Goal: Task Accomplishment & Management: Manage account settings

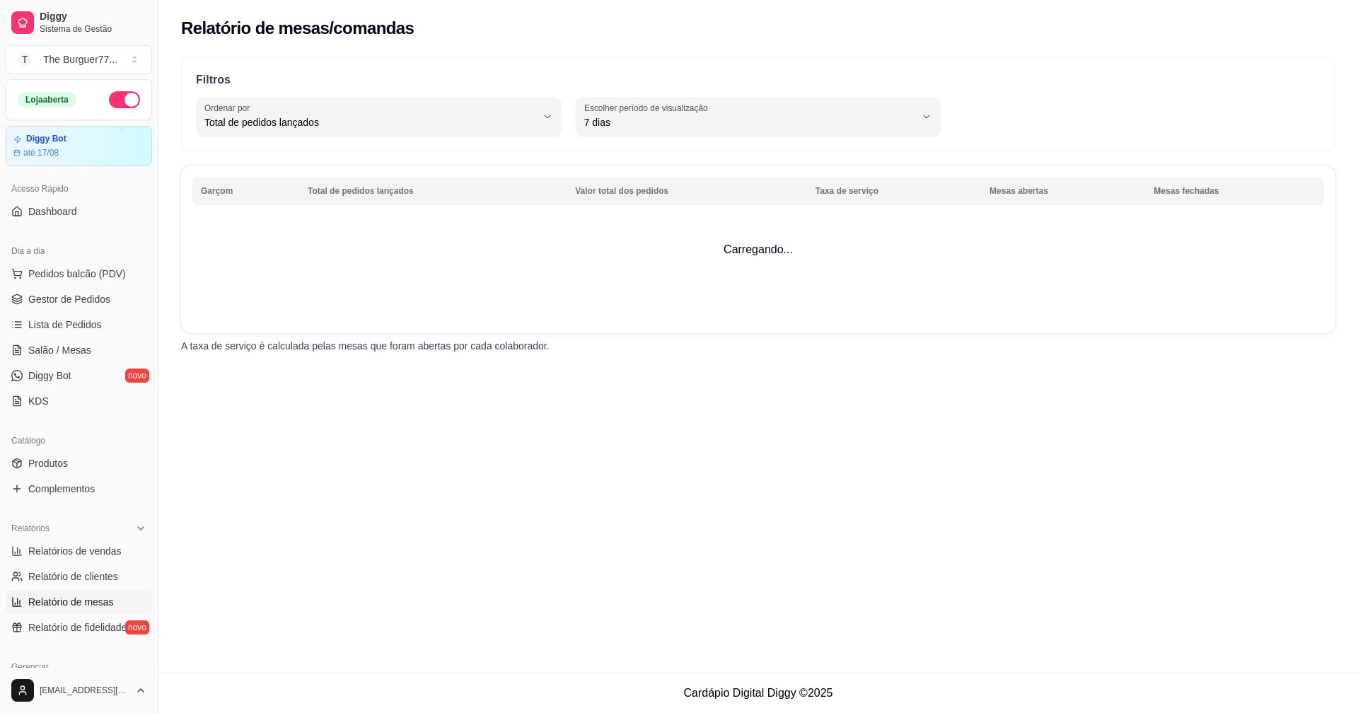
select select "TOTAL_OF_ORDERS"
select select "7"
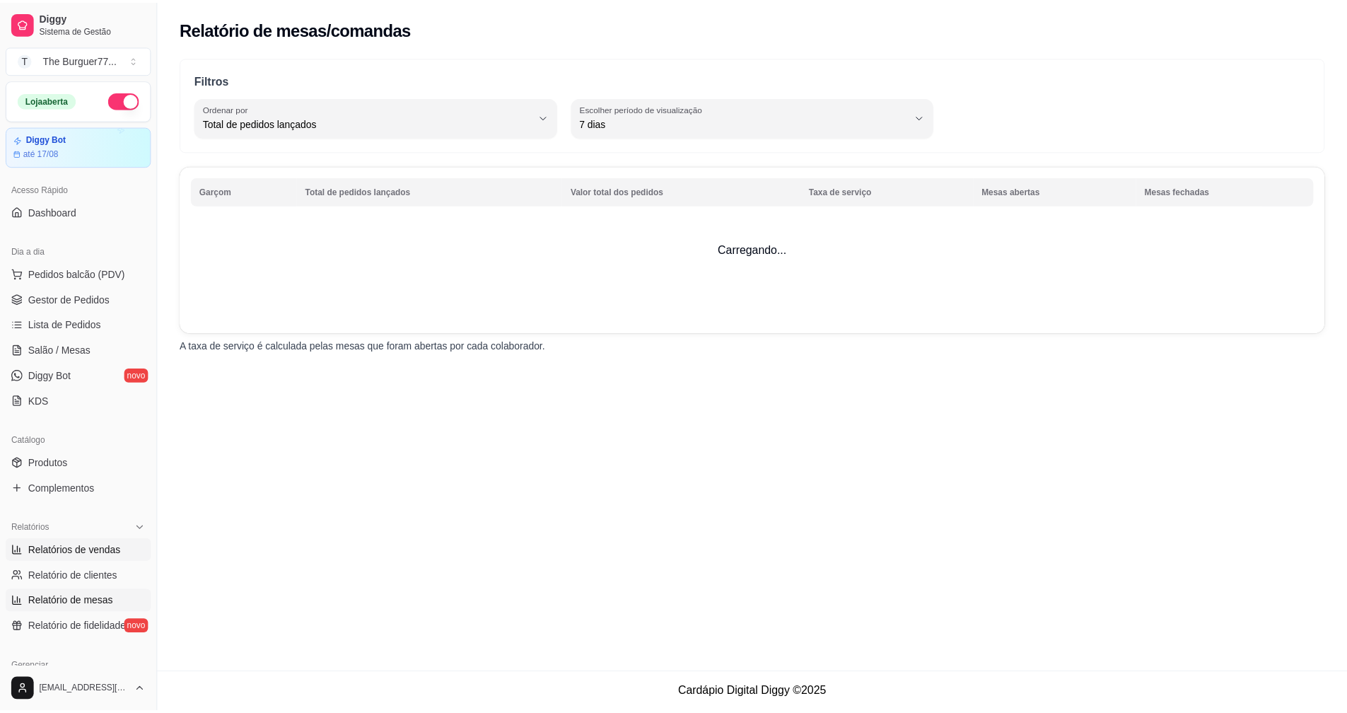
scroll to position [283, 0]
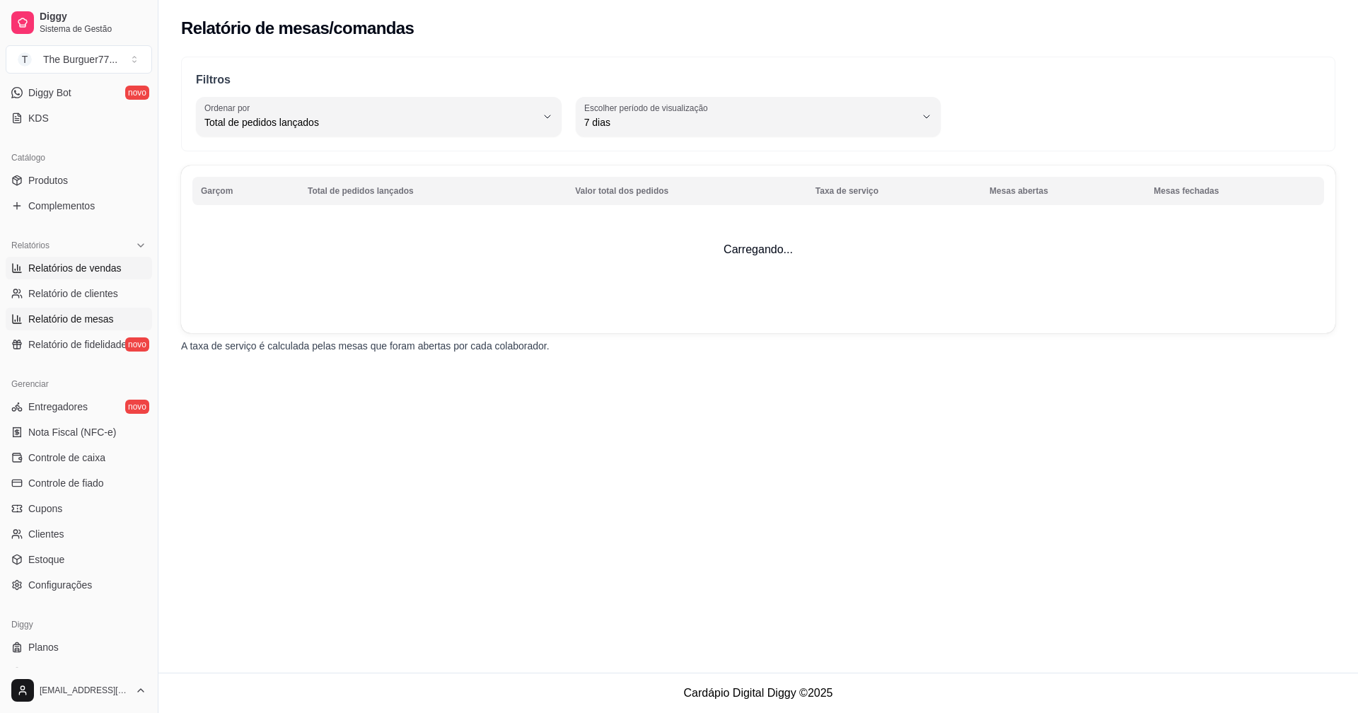
click at [93, 278] on link "Relatórios de vendas" at bounding box center [79, 268] width 146 height 23
select select "ALL"
select select "0"
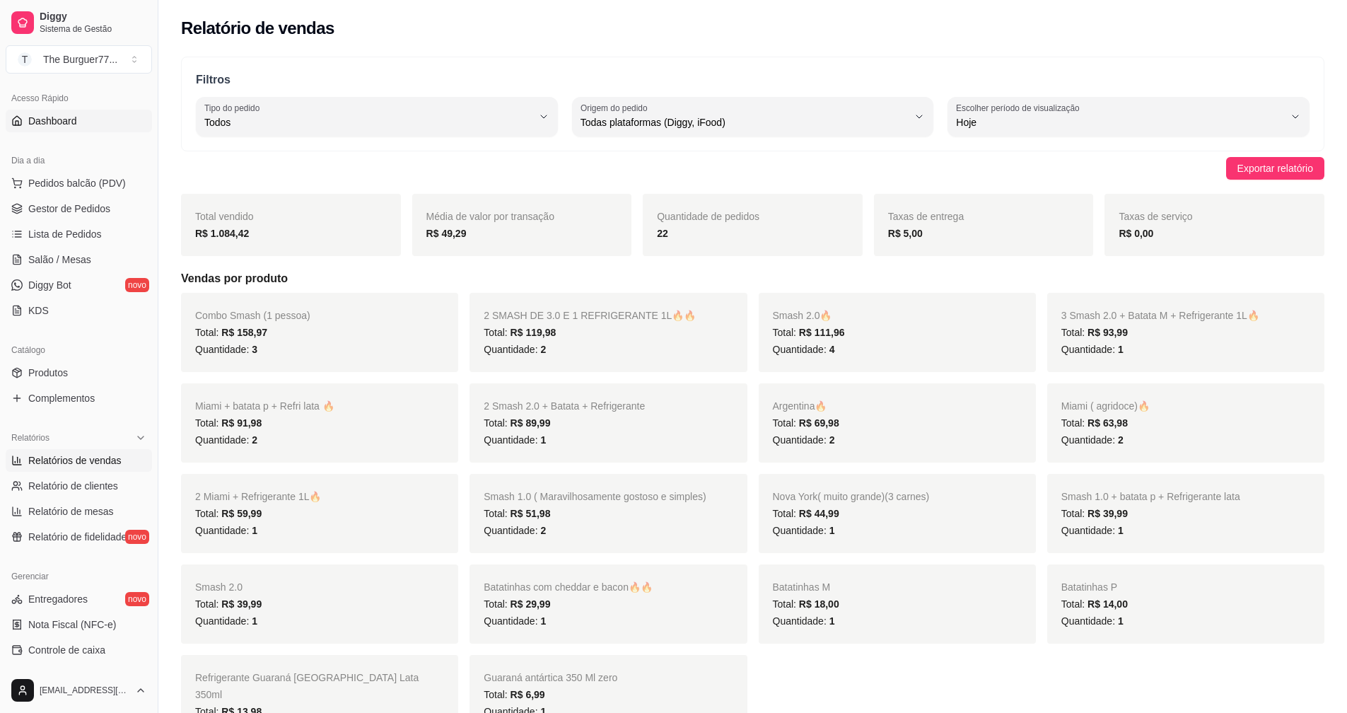
scroll to position [71, 0]
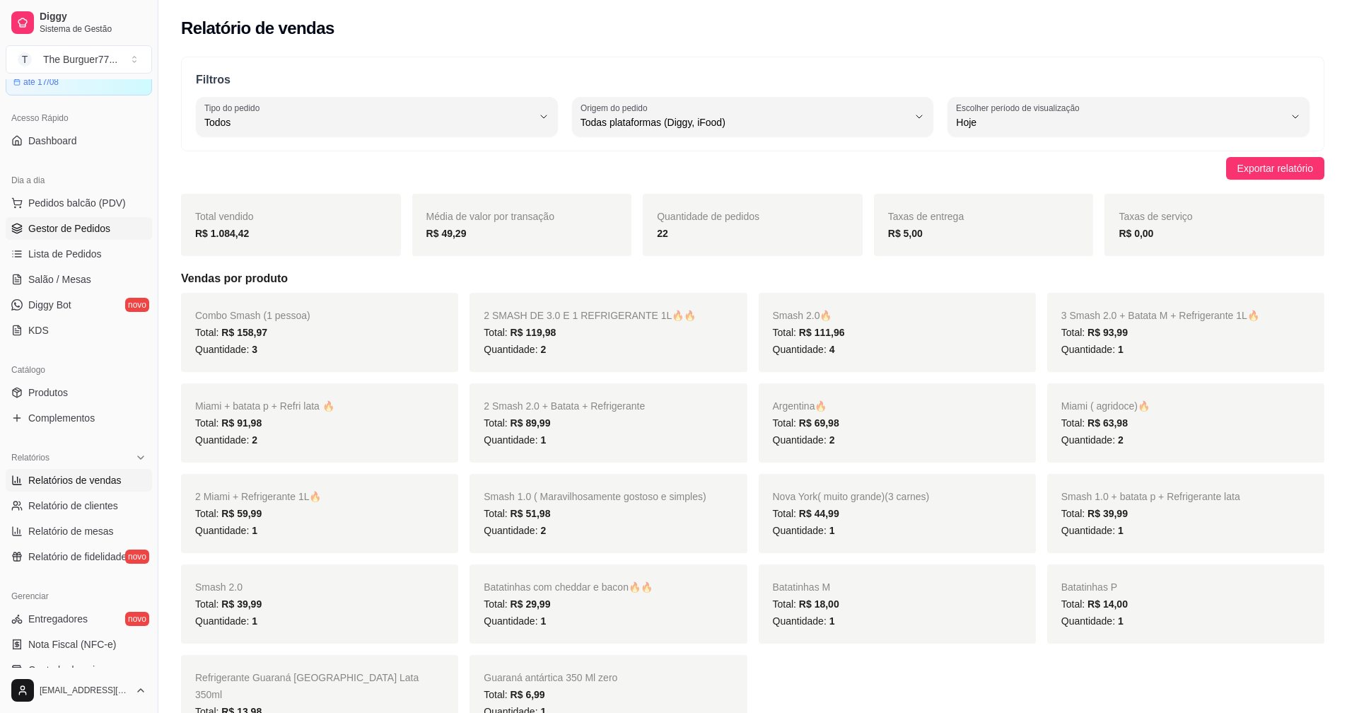
click at [120, 235] on link "Gestor de Pedidos" at bounding box center [79, 228] width 146 height 23
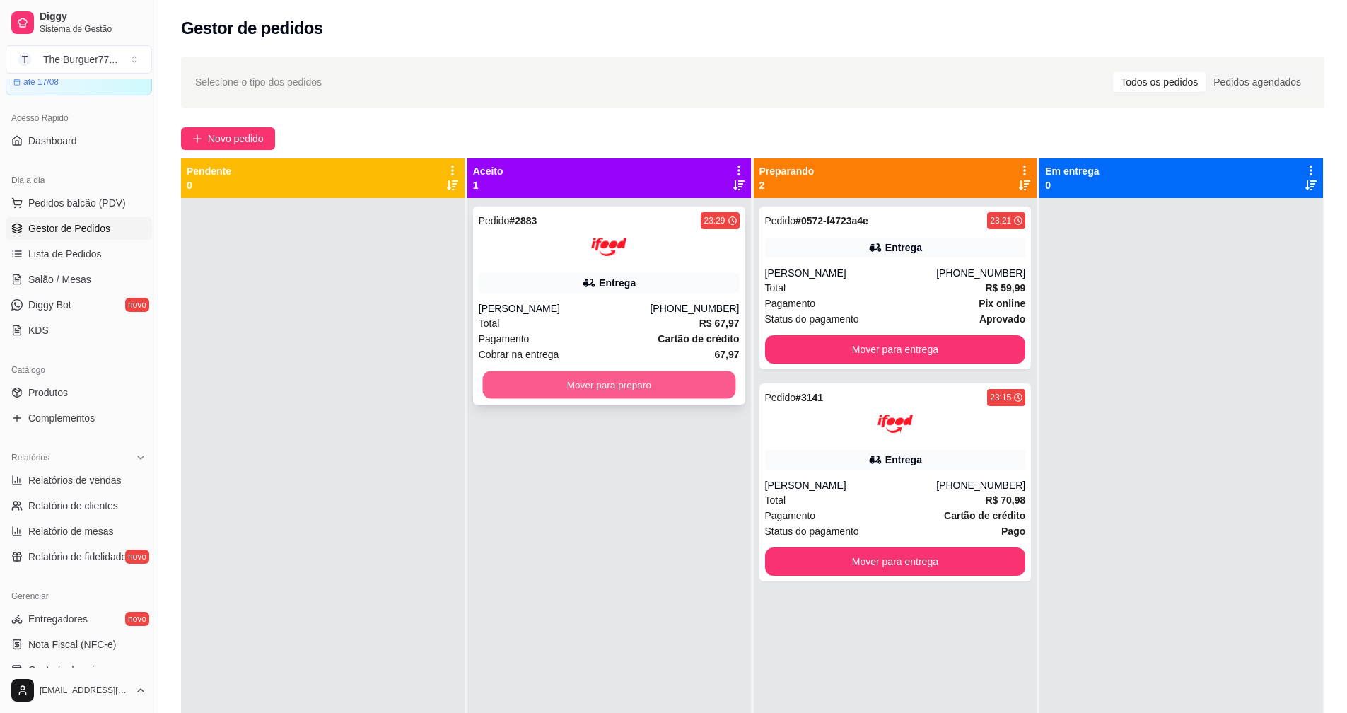
click at [673, 373] on button "Mover para preparo" at bounding box center [608, 385] width 253 height 28
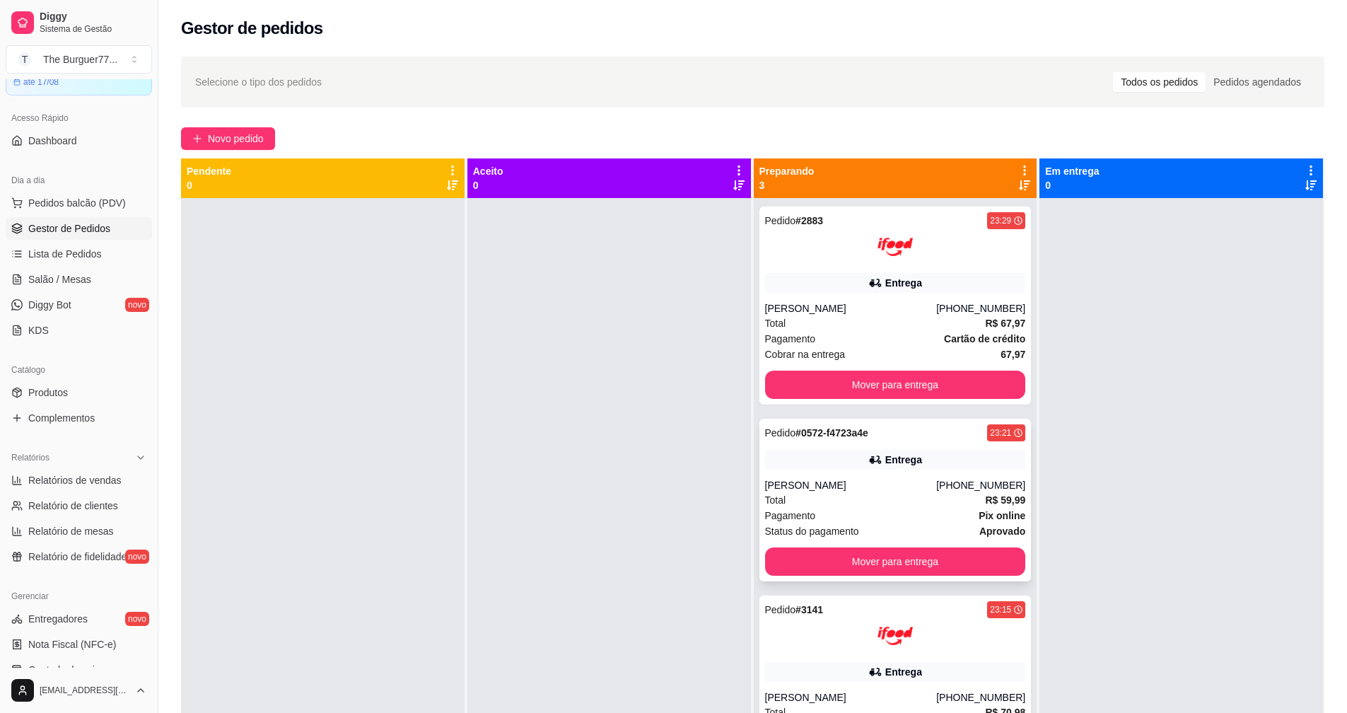
click at [782, 350] on span "Cobrar na entrega" at bounding box center [805, 355] width 81 height 16
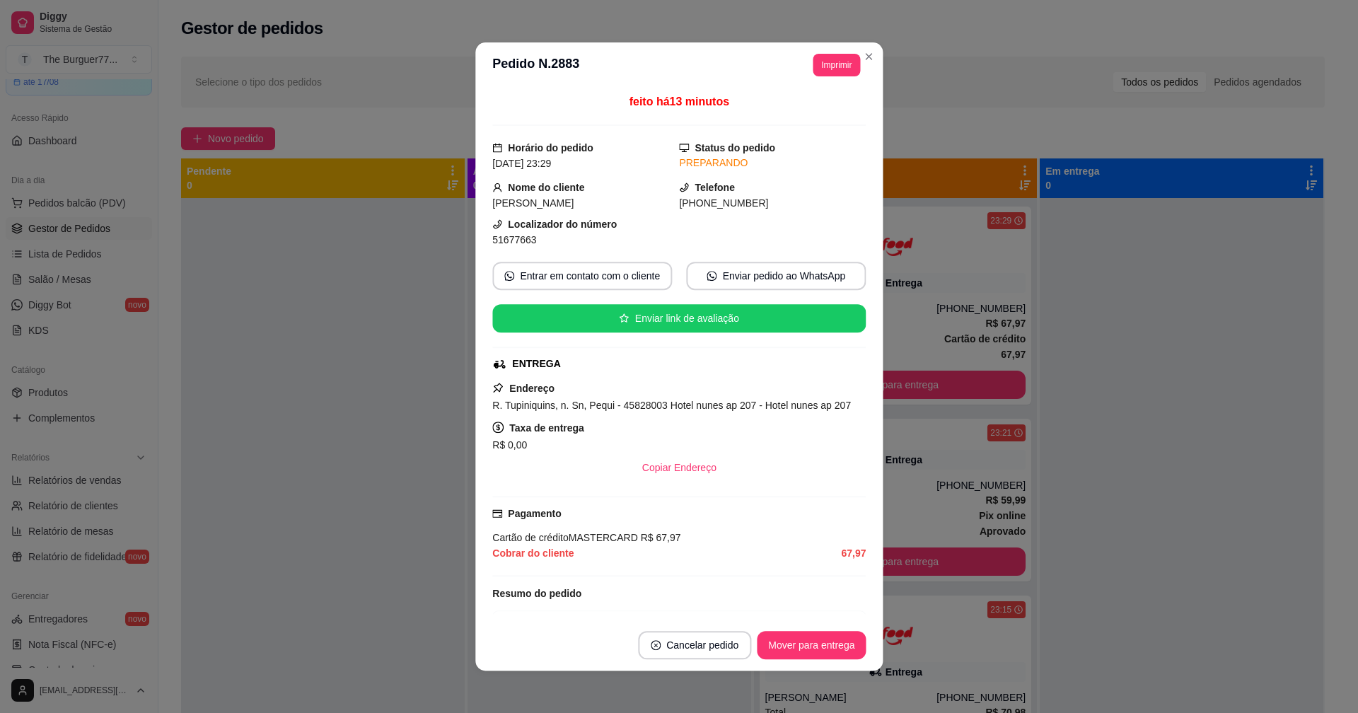
click at [816, 384] on div "Endereço R. Tupiniquins, n. Sn, Pequi - 45828003 Hotel nunes ap 207 - Hotel nun…" at bounding box center [678, 431] width 373 height 102
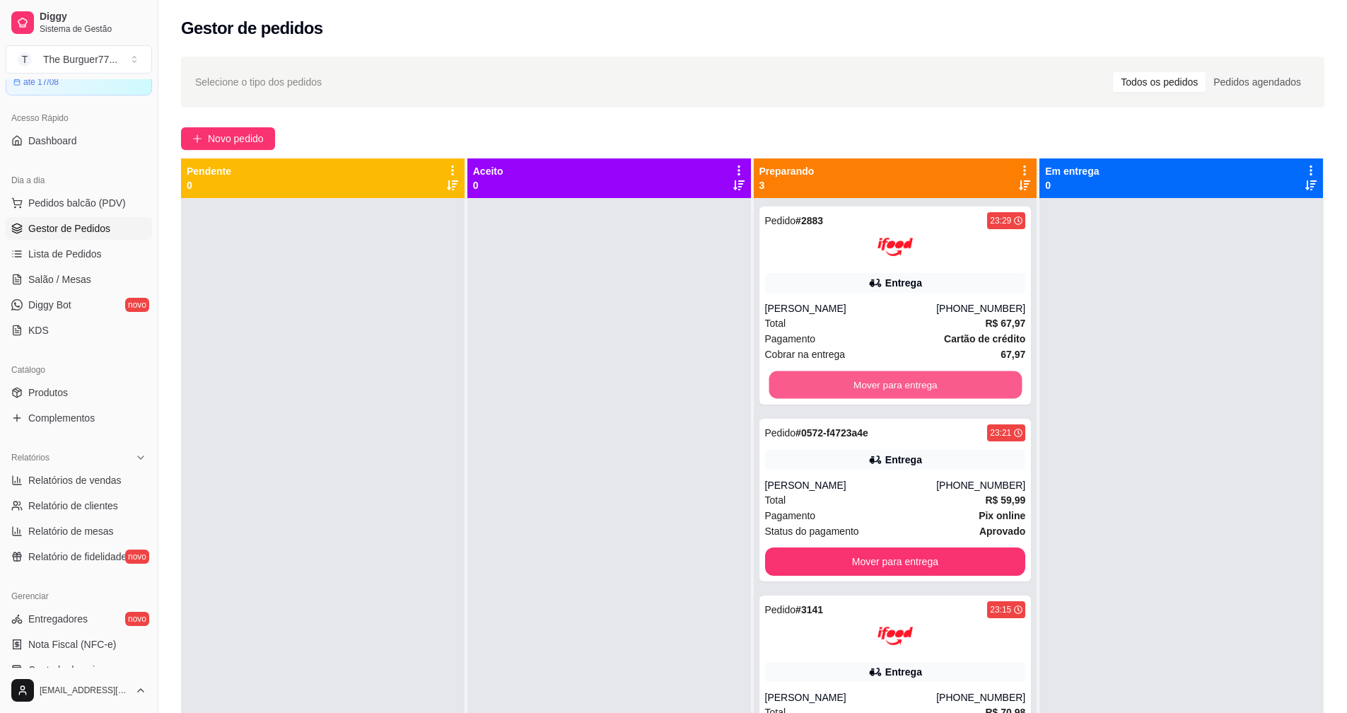
click at [897, 388] on button "Mover para entrega" at bounding box center [895, 385] width 253 height 28
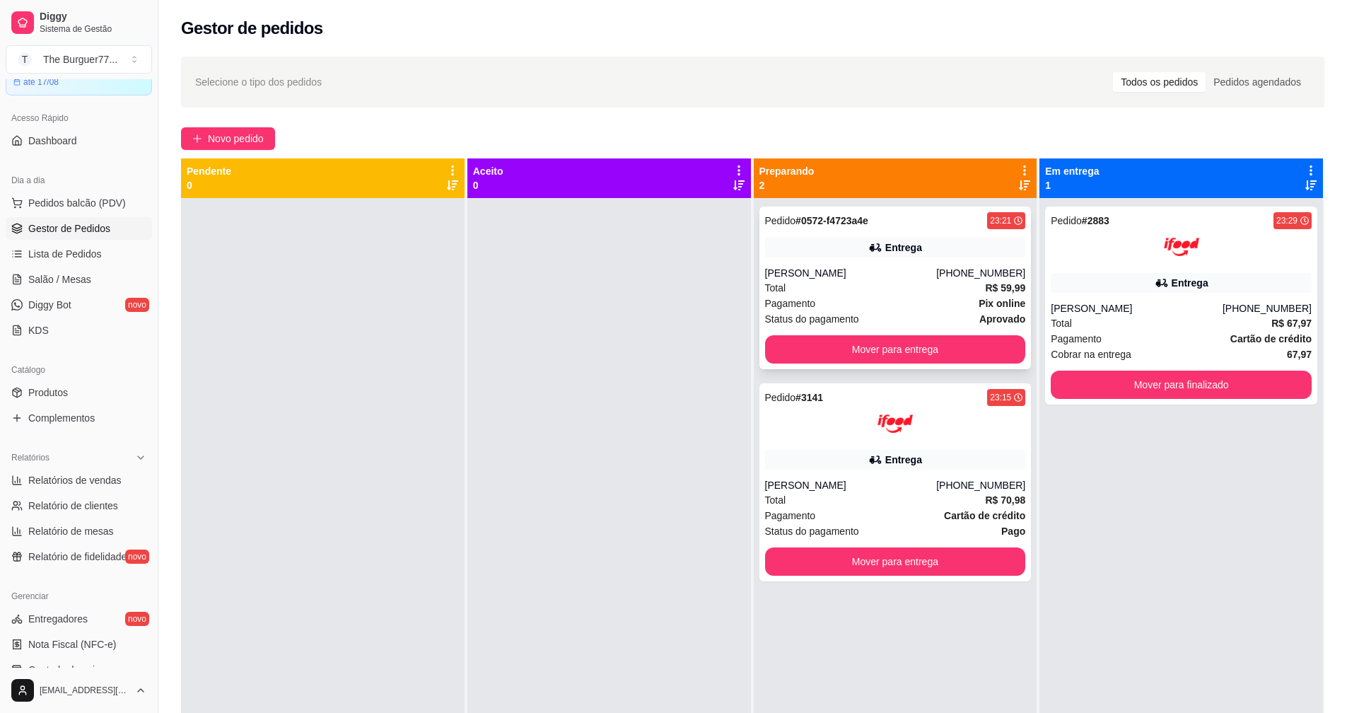
click at [897, 363] on div "Pedido # 0572-f4723a4e 23:21 Entrega Pablo [PHONE_NUMBER] Total R$ 59,99 Pagame…" at bounding box center [895, 287] width 272 height 163
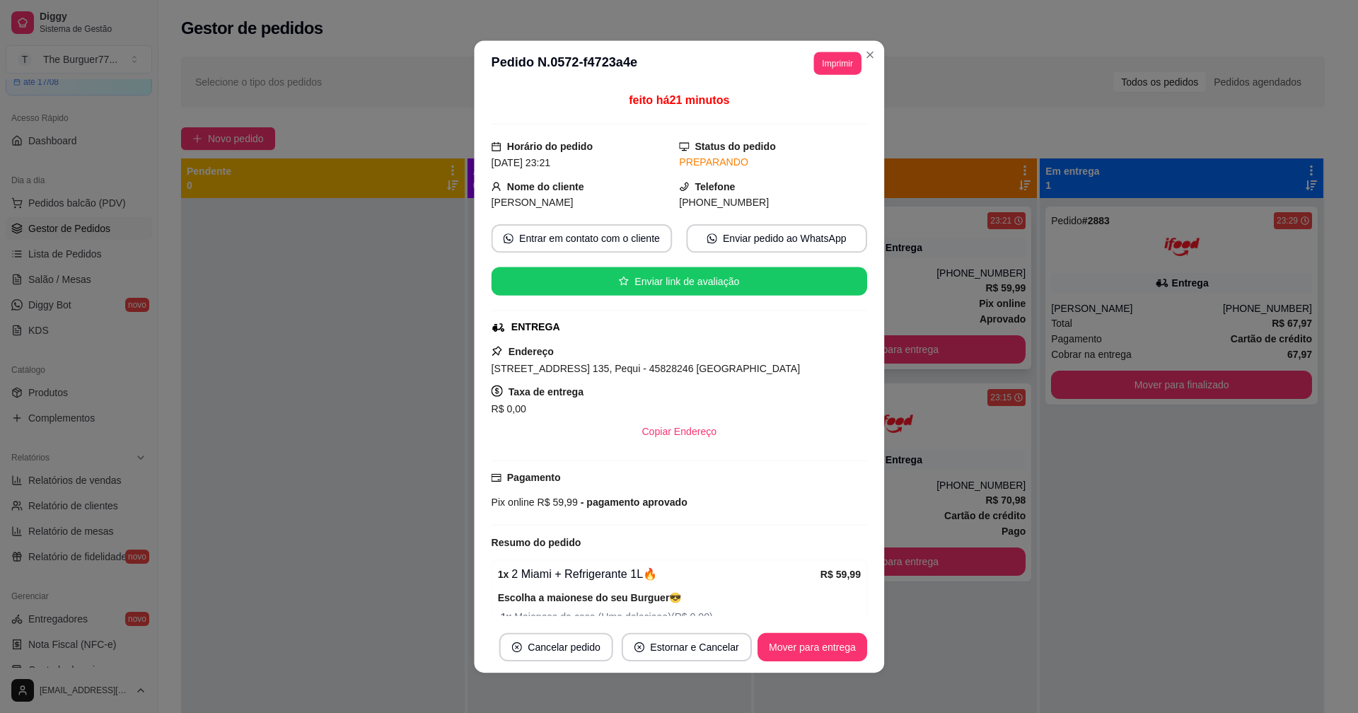
click at [897, 347] on button "Mover para entrega" at bounding box center [895, 349] width 261 height 28
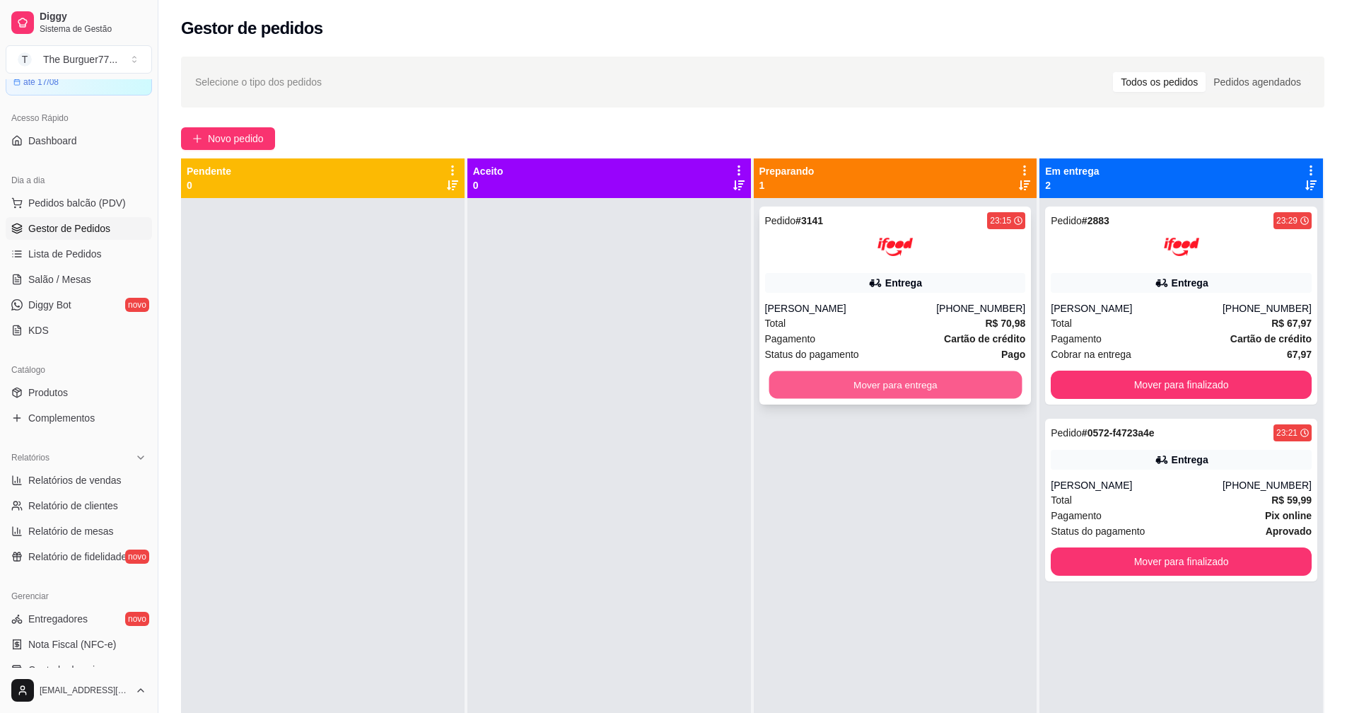
click at [921, 376] on button "Mover para entrega" at bounding box center [895, 385] width 253 height 28
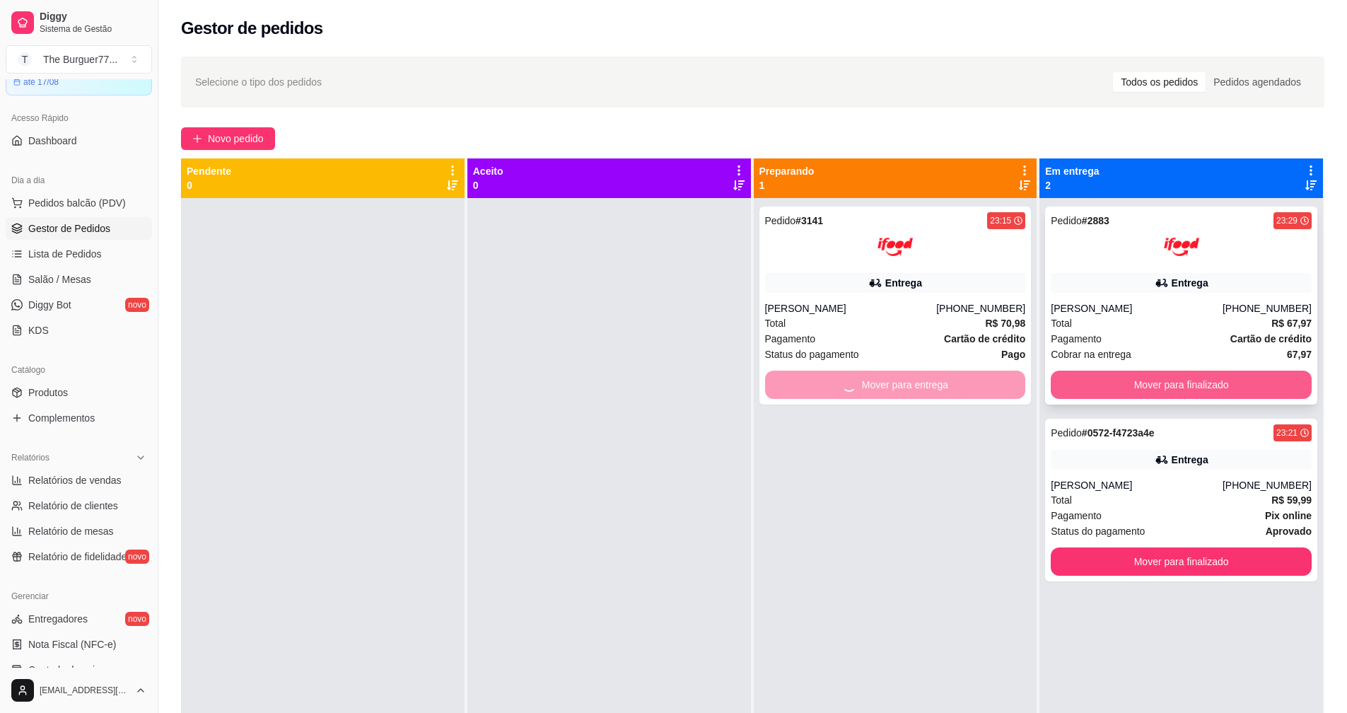
click at [1229, 382] on button "Mover para finalizado" at bounding box center [1181, 385] width 261 height 28
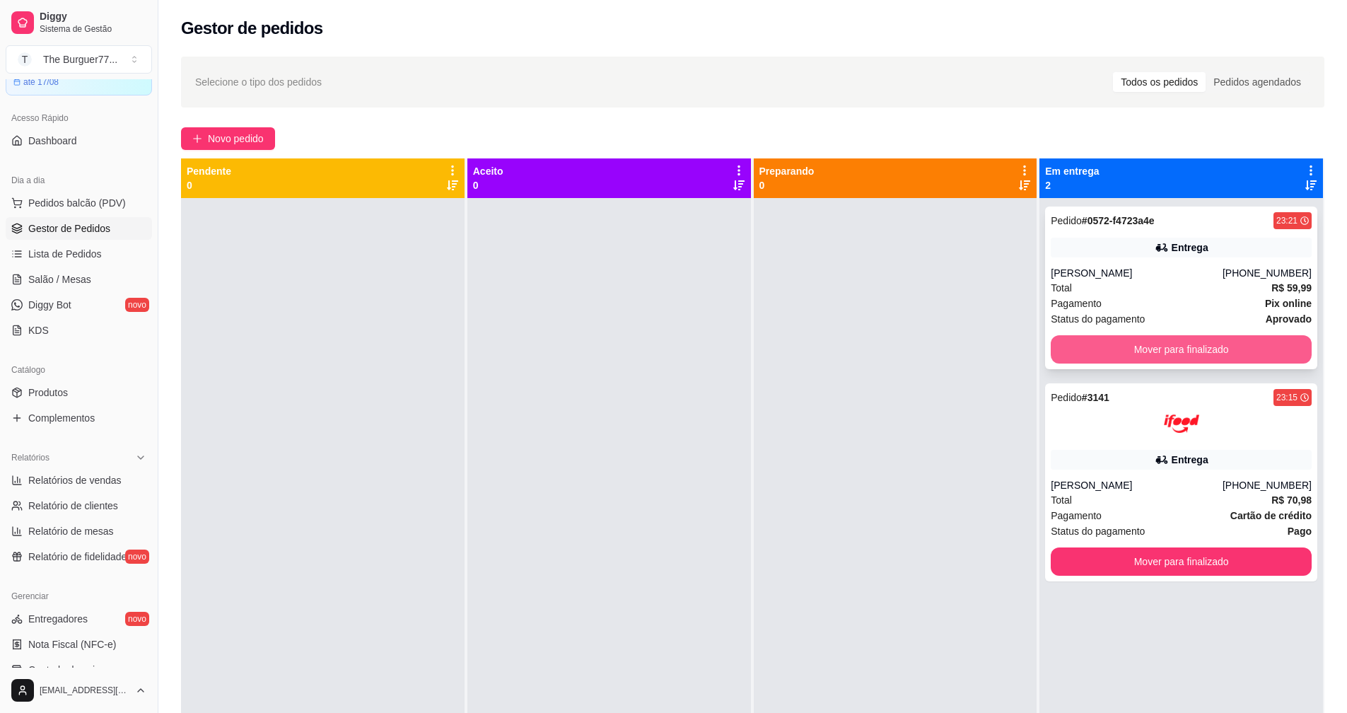
click at [1202, 349] on button "Mover para finalizado" at bounding box center [1181, 349] width 261 height 28
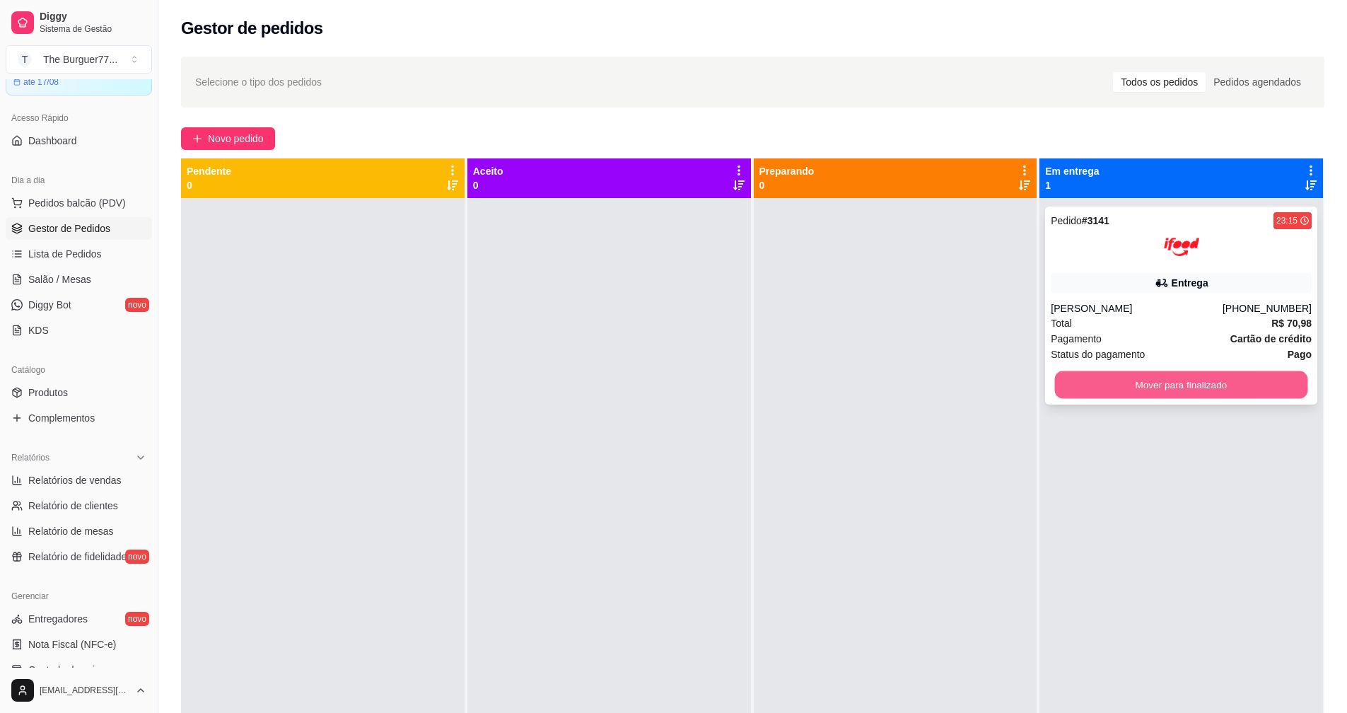
click at [1202, 376] on button "Mover para finalizado" at bounding box center [1181, 385] width 253 height 28
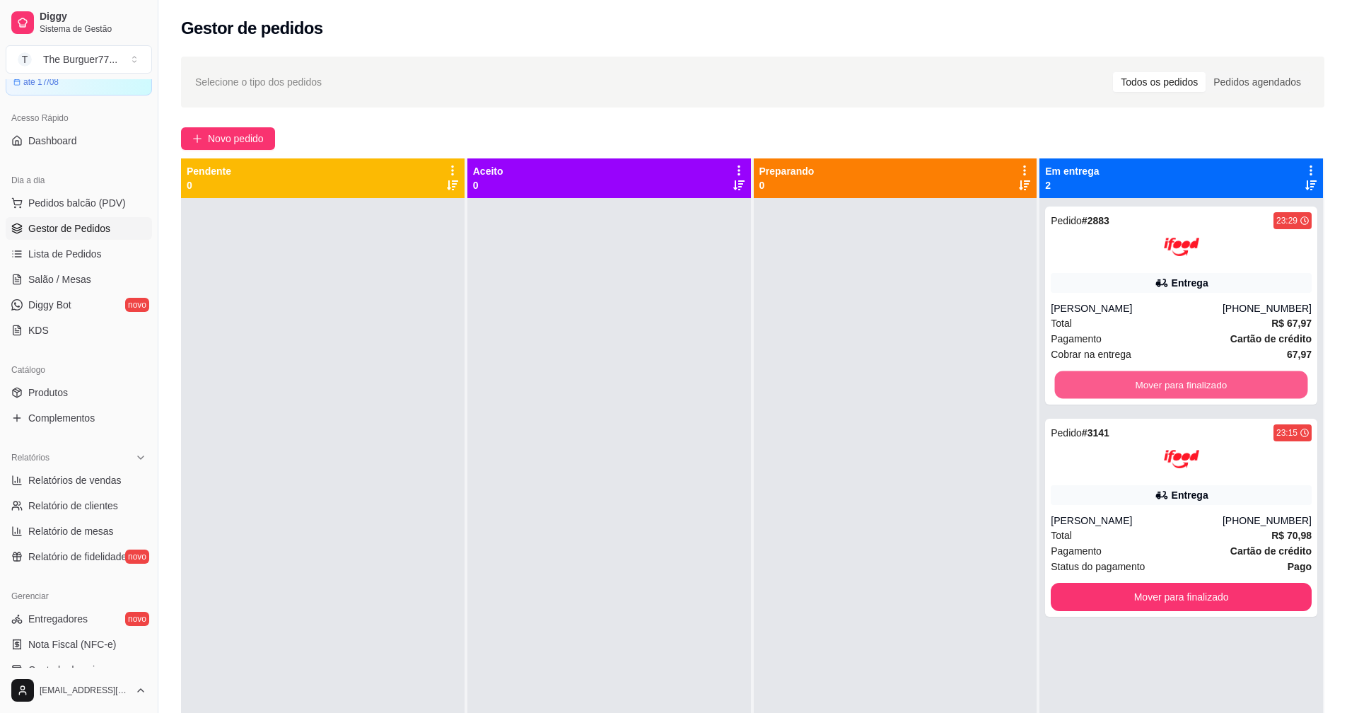
click at [1196, 376] on button "Mover para finalizado" at bounding box center [1181, 385] width 253 height 28
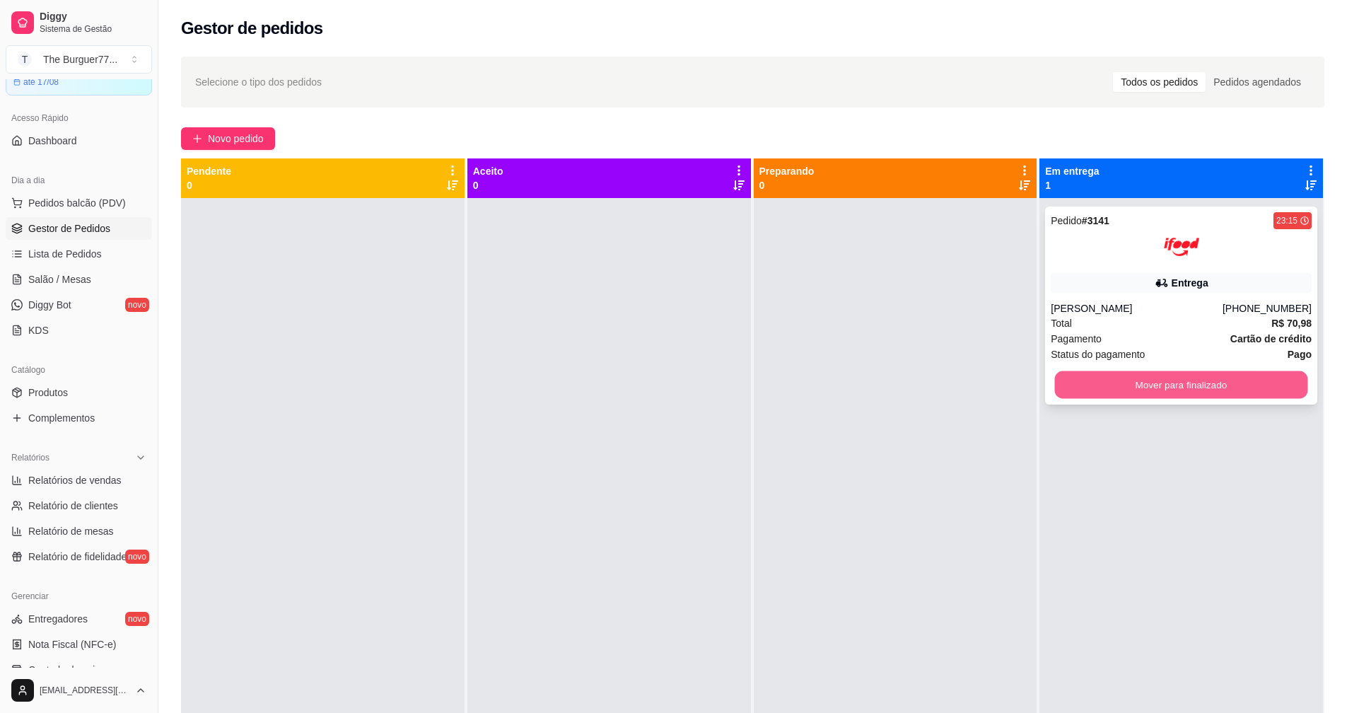
click at [1204, 383] on button "Mover para finalizado" at bounding box center [1181, 385] width 253 height 28
